Goal: Complete application form: Complete application form

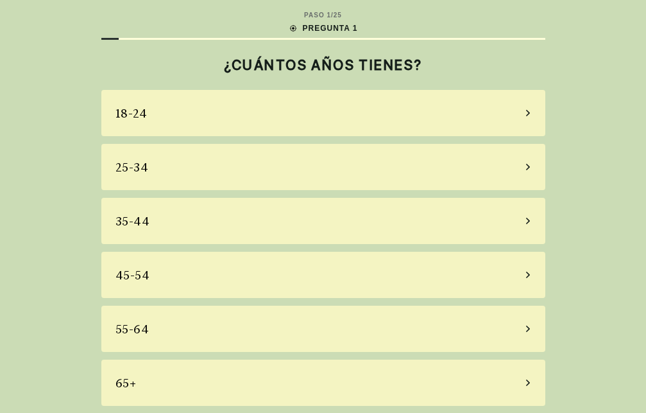
click at [527, 326] on icon at bounding box center [528, 328] width 4 height 6
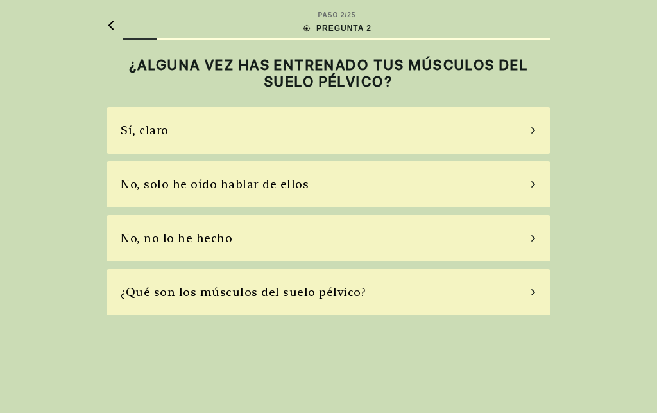
click at [535, 290] on icon at bounding box center [533, 292] width 6 height 12
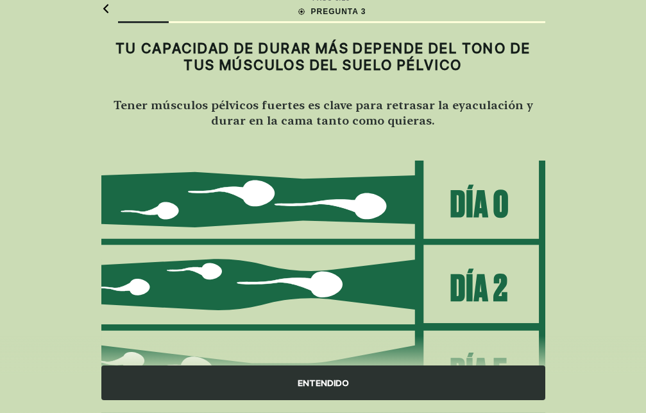
scroll to position [3, 0]
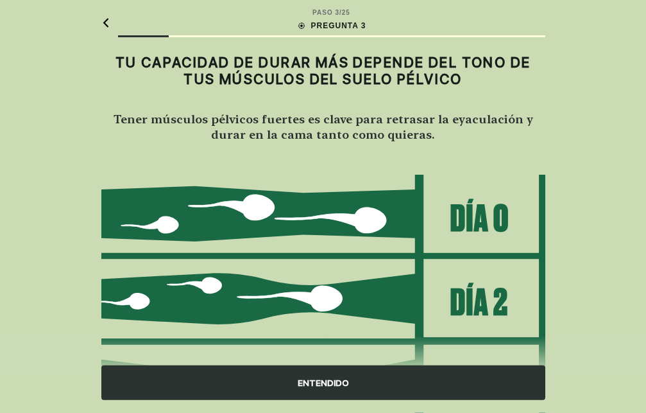
click at [342, 382] on div "ENTENDIDO" at bounding box center [323, 382] width 444 height 35
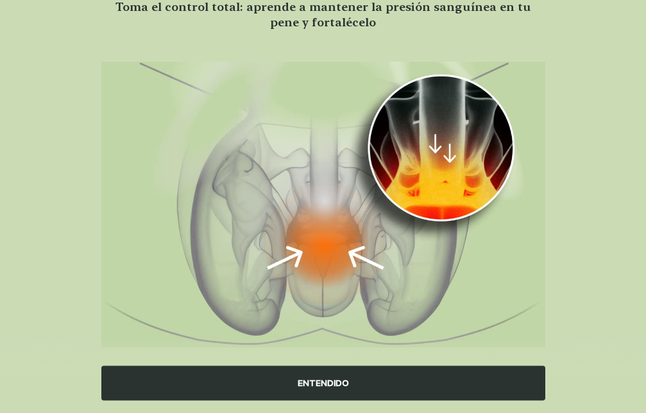
scroll to position [117, 0]
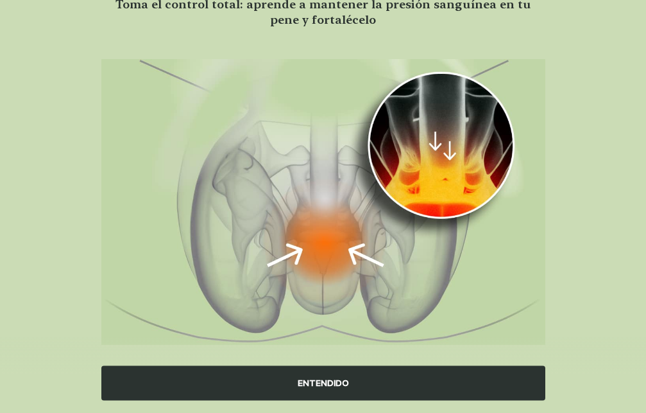
click at [362, 383] on div "ENTENDIDO" at bounding box center [323, 382] width 444 height 35
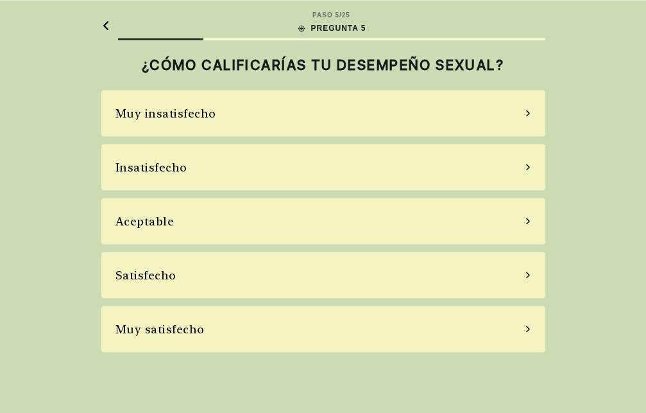
scroll to position [0, 0]
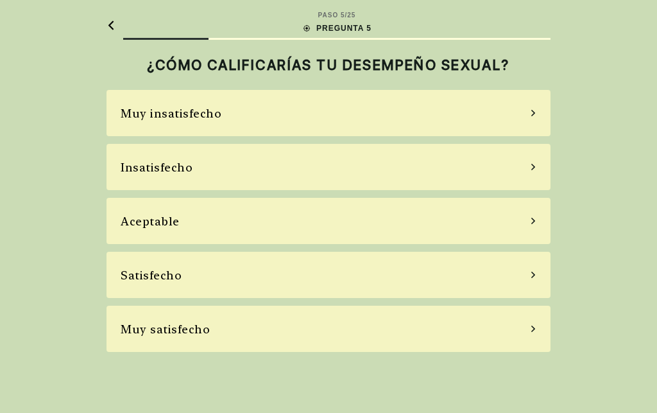
click at [533, 166] on icon at bounding box center [533, 167] width 6 height 12
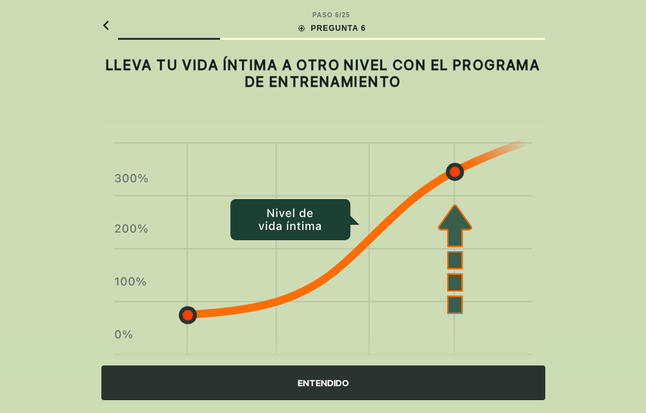
click at [321, 380] on div "ENTENDIDO" at bounding box center [323, 382] width 444 height 35
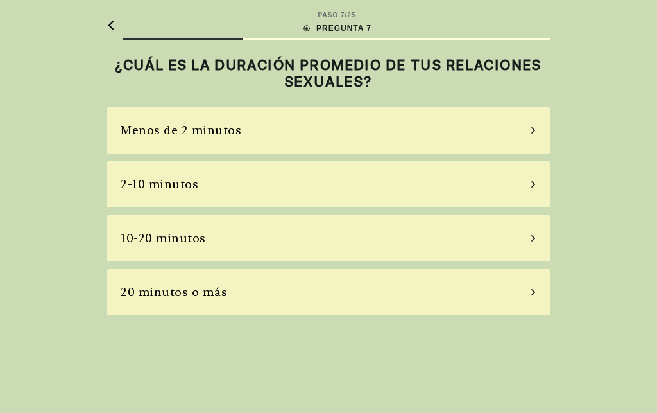
click at [533, 182] on icon at bounding box center [534, 184] width 4 height 6
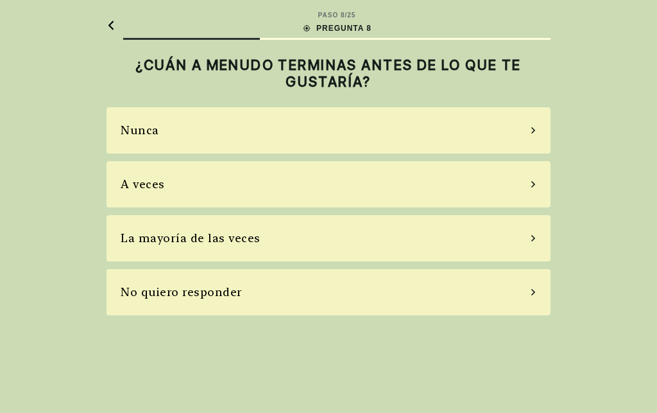
click at [533, 184] on icon at bounding box center [533, 184] width 6 height 12
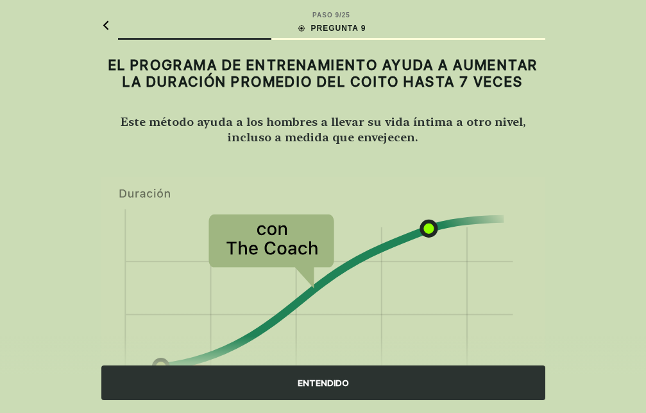
click at [341, 377] on div "ENTENDIDO" at bounding box center [323, 382] width 444 height 35
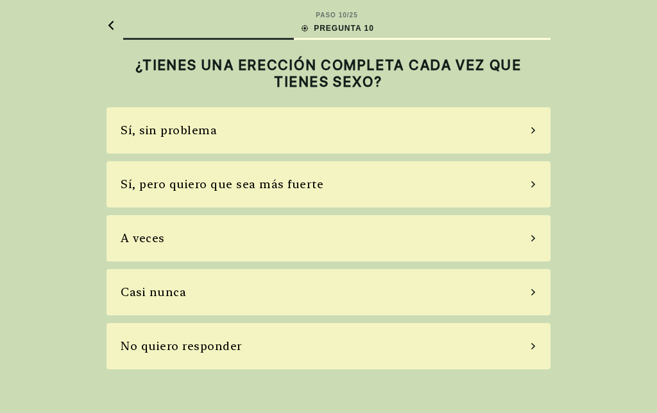
click at [533, 238] on icon at bounding box center [533, 238] width 6 height 12
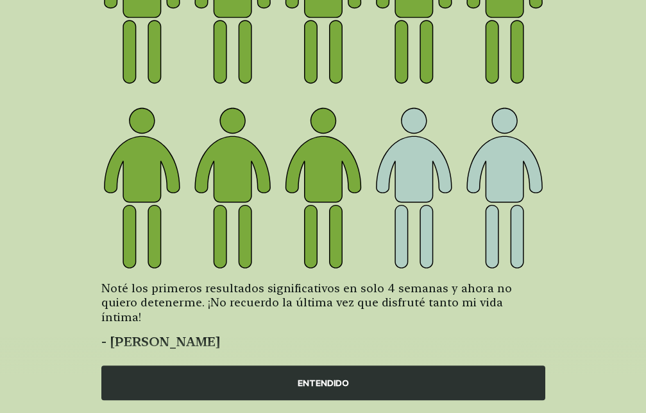
scroll to position [208, 0]
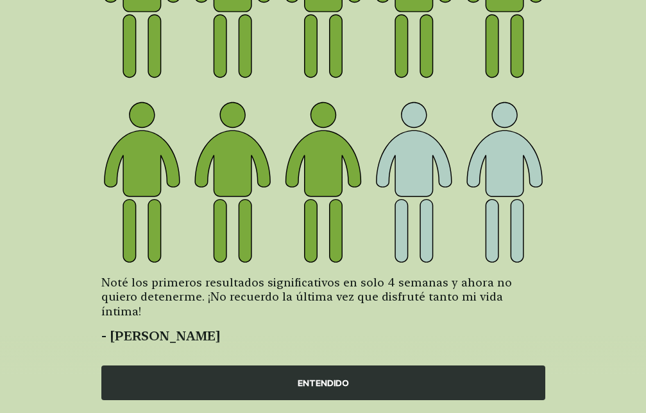
click at [343, 377] on div "ENTENDIDO" at bounding box center [323, 382] width 444 height 35
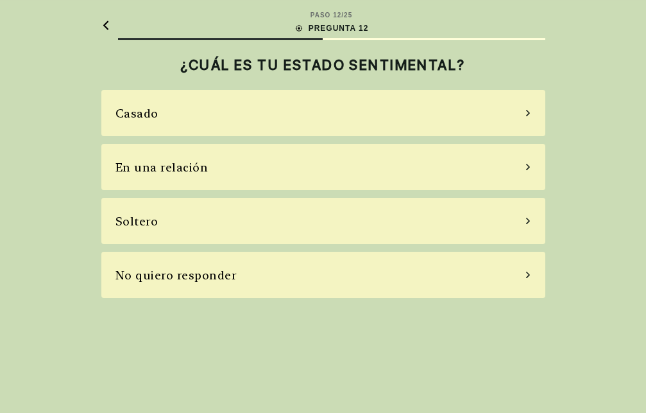
scroll to position [0, 0]
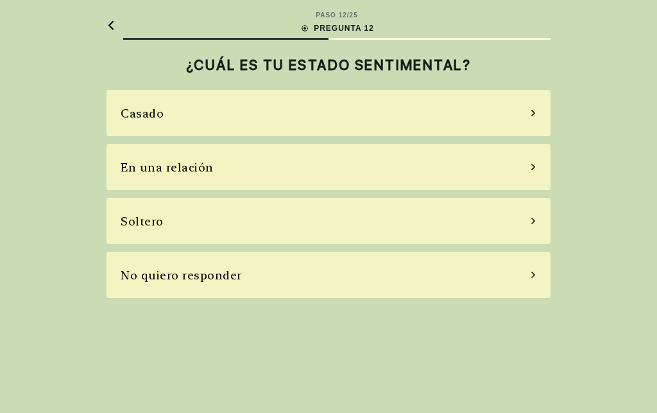
click at [528, 113] on div "Casado" at bounding box center [329, 113] width 444 height 46
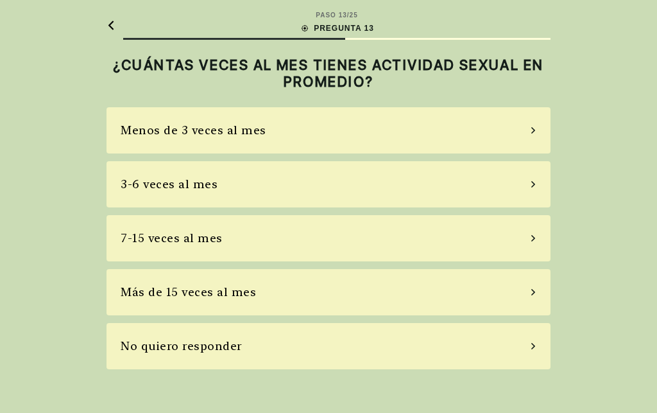
click at [529, 130] on div "Menos de 3 veces al mes" at bounding box center [329, 130] width 444 height 46
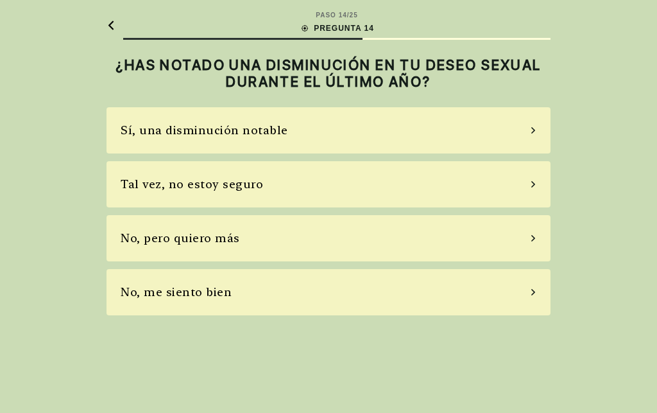
click at [481, 125] on div "Sí, una disminución notable" at bounding box center [329, 130] width 444 height 46
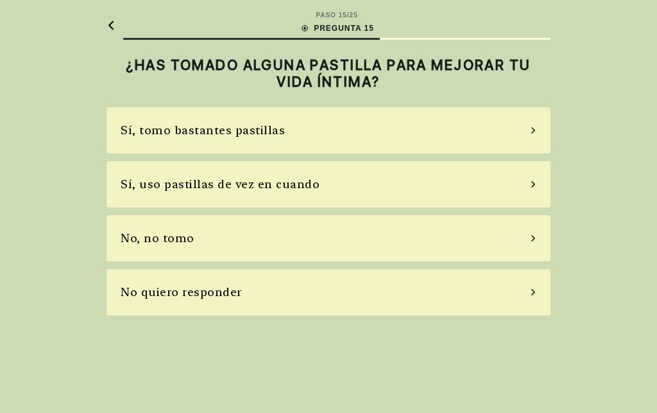
click at [365, 180] on div "Sí, uso pastillas de vez en cuando" at bounding box center [329, 184] width 444 height 46
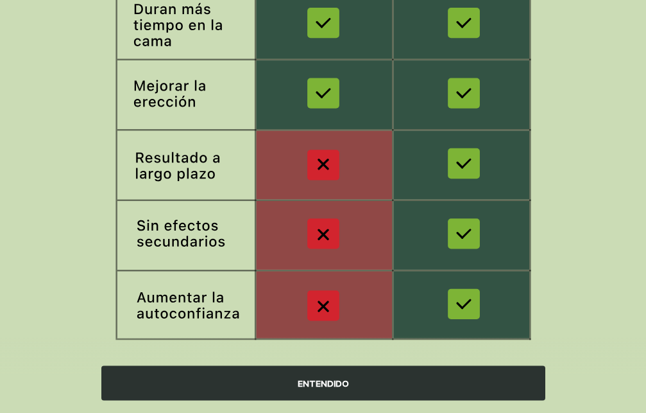
scroll to position [268, 0]
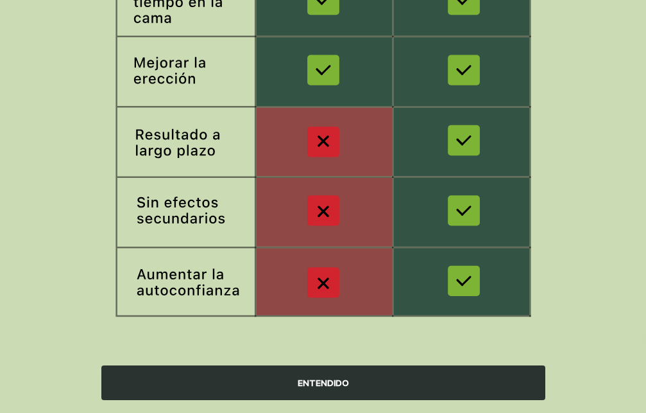
click at [317, 384] on div "ENTENDIDO" at bounding box center [323, 382] width 444 height 35
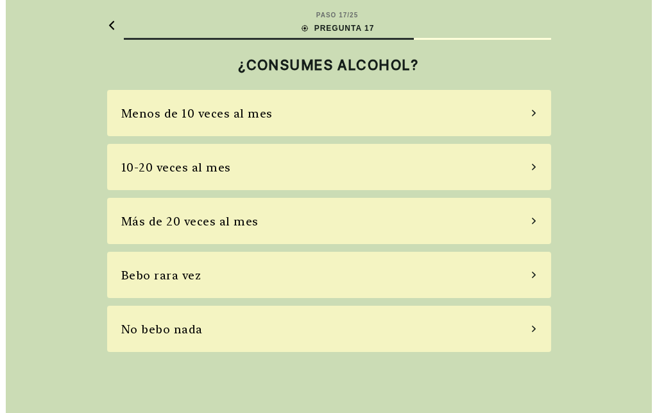
scroll to position [0, 0]
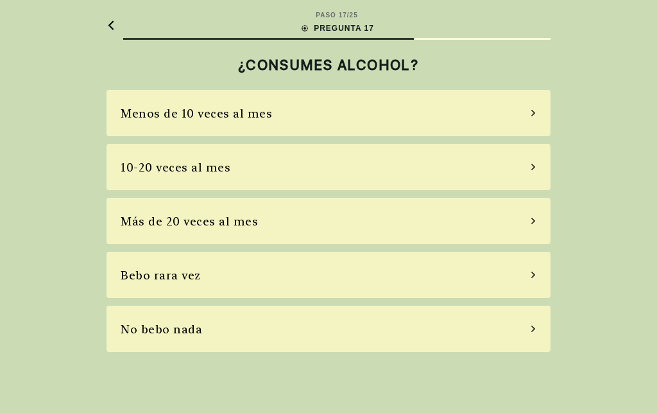
click at [469, 336] on div "No bebo nada" at bounding box center [329, 329] width 444 height 46
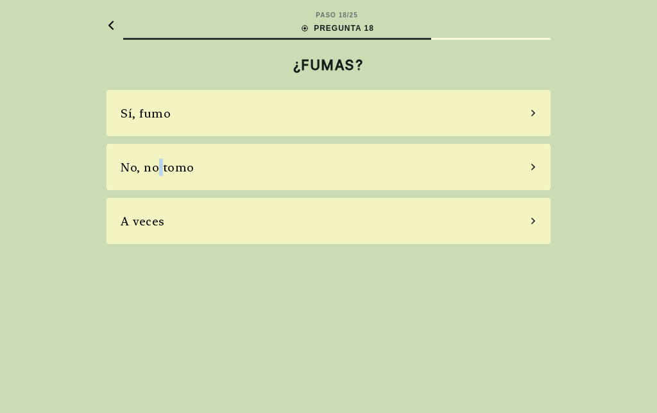
click at [160, 169] on div "No, no tomo" at bounding box center [158, 167] width 74 height 17
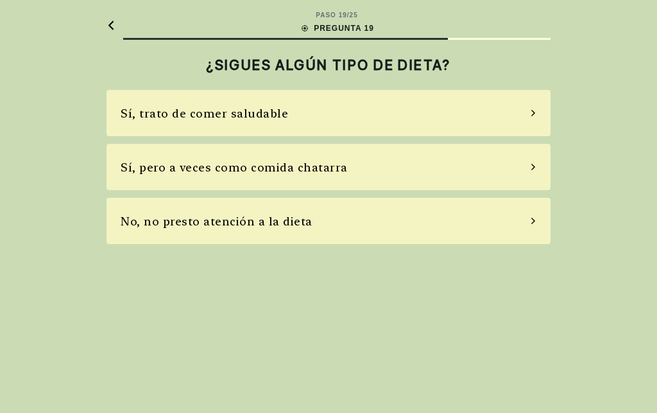
click at [196, 108] on div "Sí, trato de comer saludable" at bounding box center [205, 113] width 168 height 17
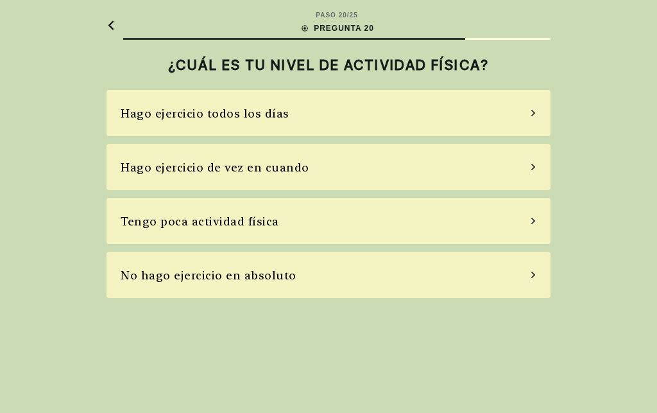
click at [223, 174] on div "Hago ejercicio de vez en cuando" at bounding box center [215, 167] width 189 height 17
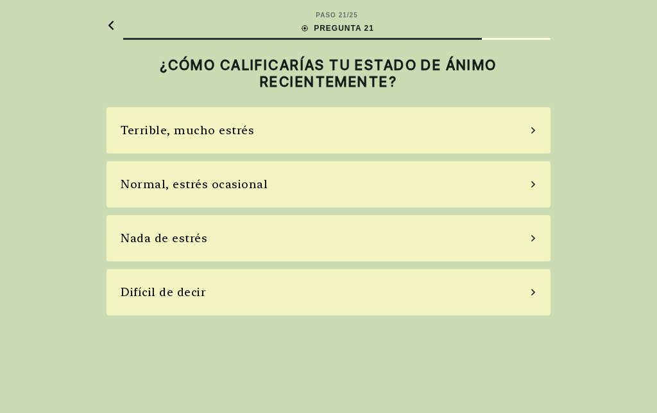
click at [218, 187] on div "Normal, estrés ocasional" at bounding box center [194, 183] width 147 height 17
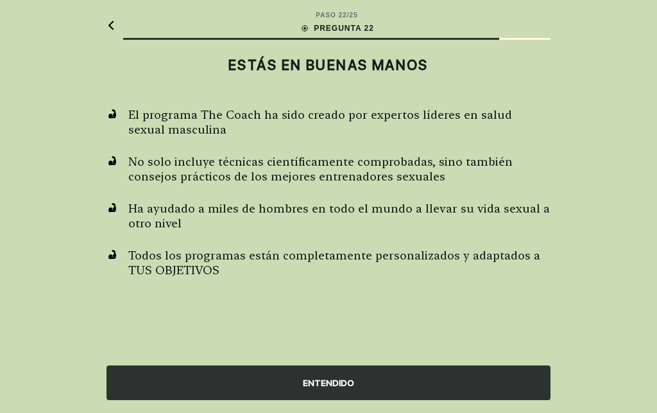
click at [336, 381] on div "ENTENDIDO" at bounding box center [329, 382] width 444 height 35
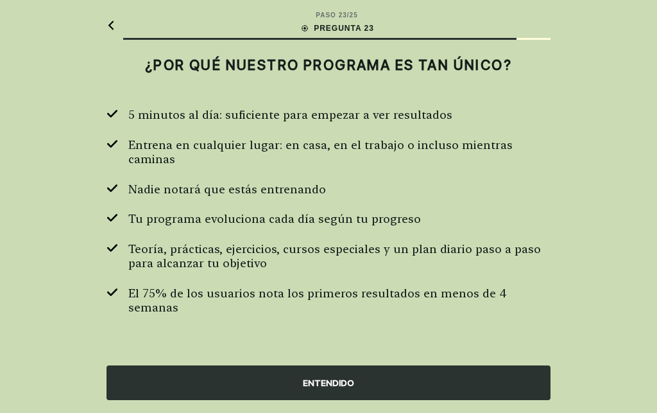
click at [363, 381] on div "ENTENDIDO" at bounding box center [329, 382] width 444 height 35
